Goal: Task Accomplishment & Management: Manage account settings

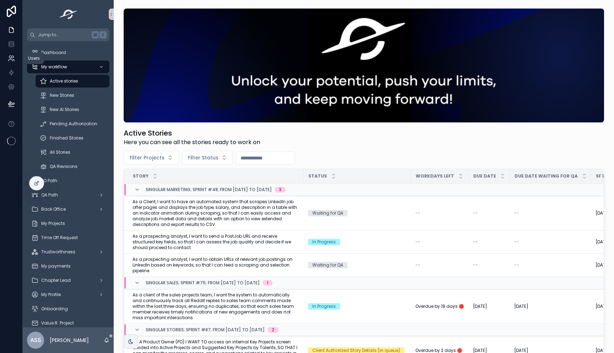
click at [11, 55] on icon at bounding box center [11, 58] width 7 height 7
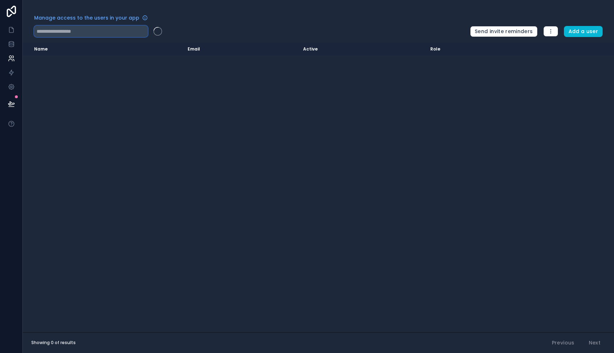
click at [96, 32] on input "text" at bounding box center [91, 31] width 114 height 11
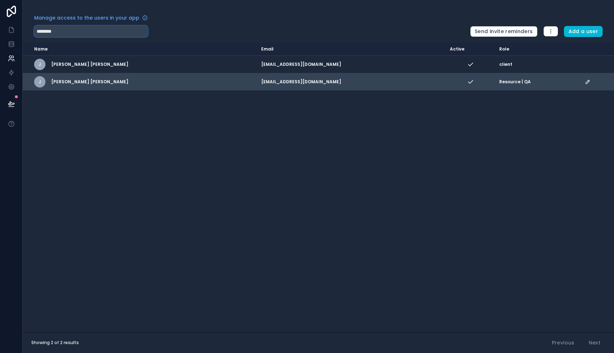
type input "********"
click at [588, 82] on icon "scrollable content" at bounding box center [588, 82] width 4 height 4
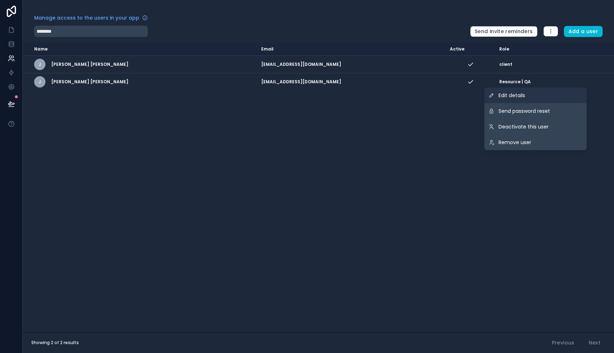
click at [528, 95] on link "Edit details" at bounding box center [536, 95] width 102 height 16
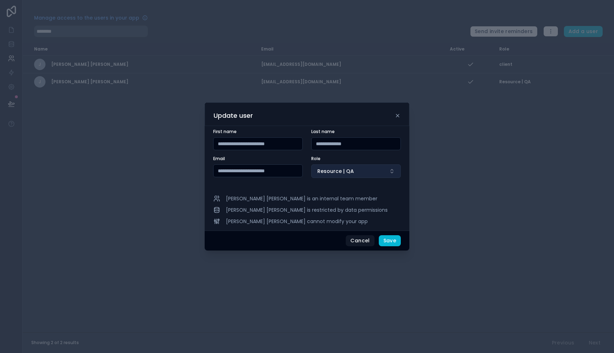
click at [374, 170] on button "Resource | QA" at bounding box center [357, 171] width 90 height 14
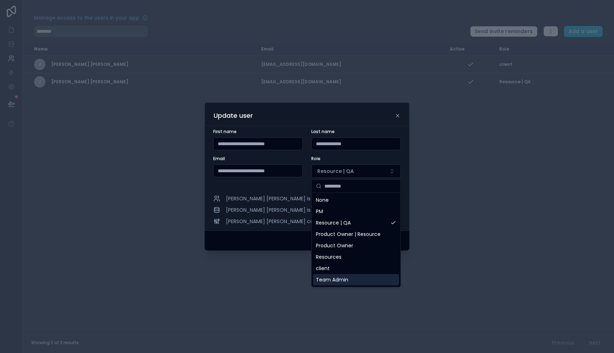
click at [356, 281] on div "Team Admin" at bounding box center [356, 279] width 86 height 11
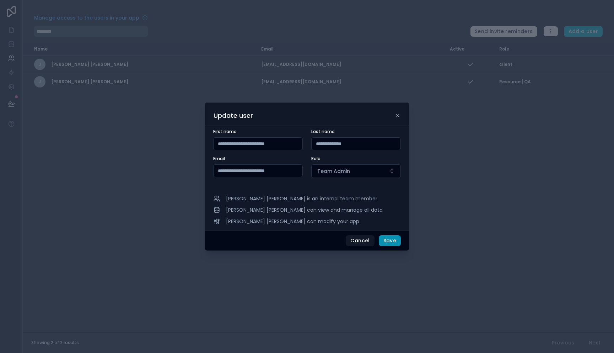
click at [389, 242] on button "Save" at bounding box center [390, 240] width 22 height 11
